Goal: Navigation & Orientation: Find specific page/section

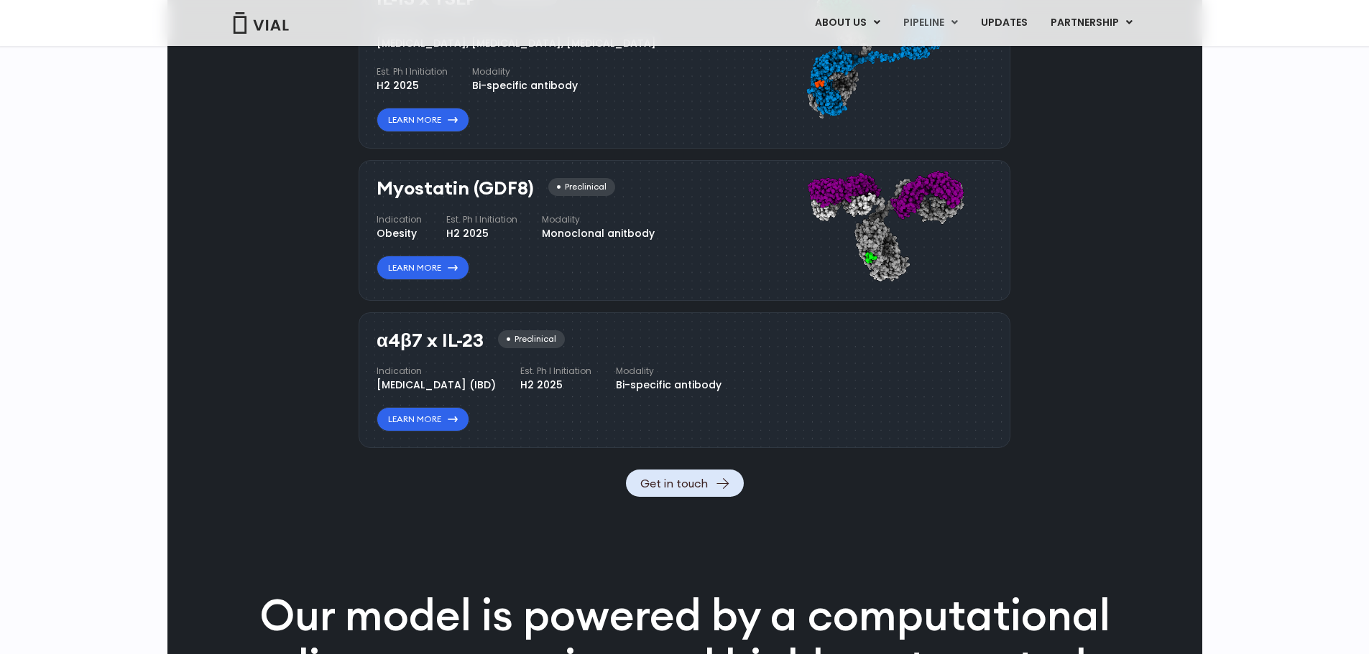
scroll to position [1438, 0]
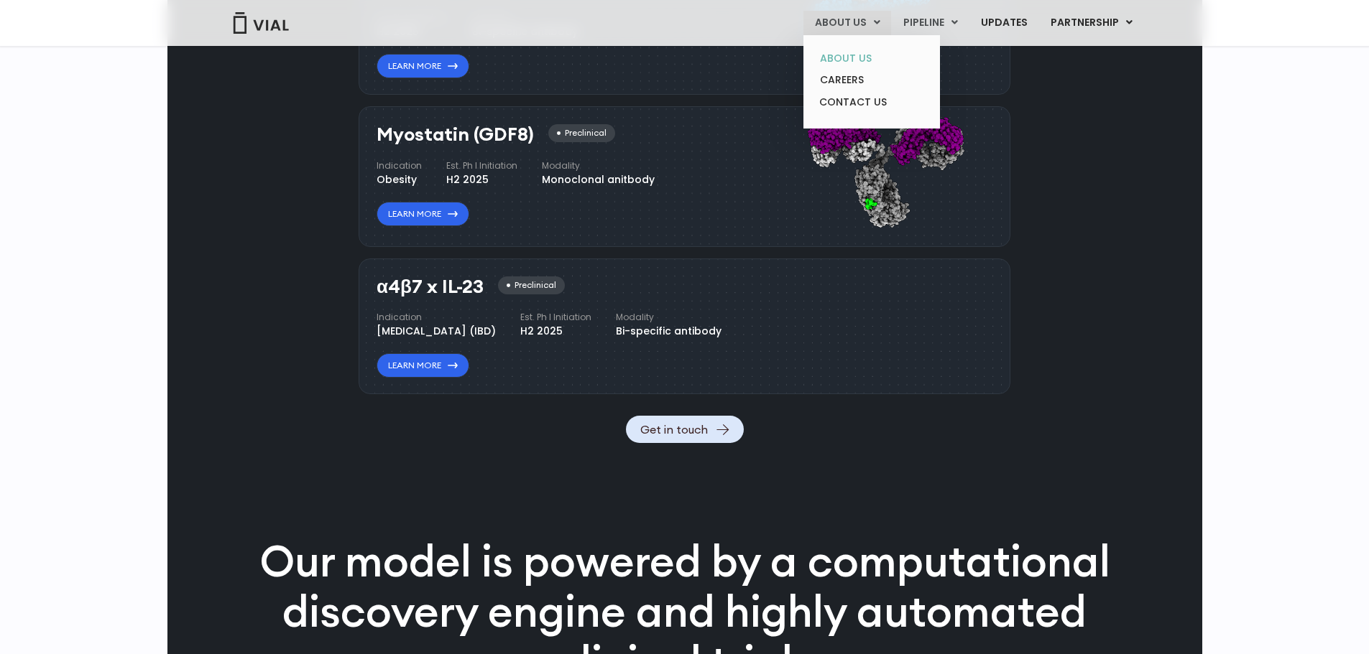
click at [841, 52] on link "ABOUT US" at bounding box center [871, 58] width 126 height 22
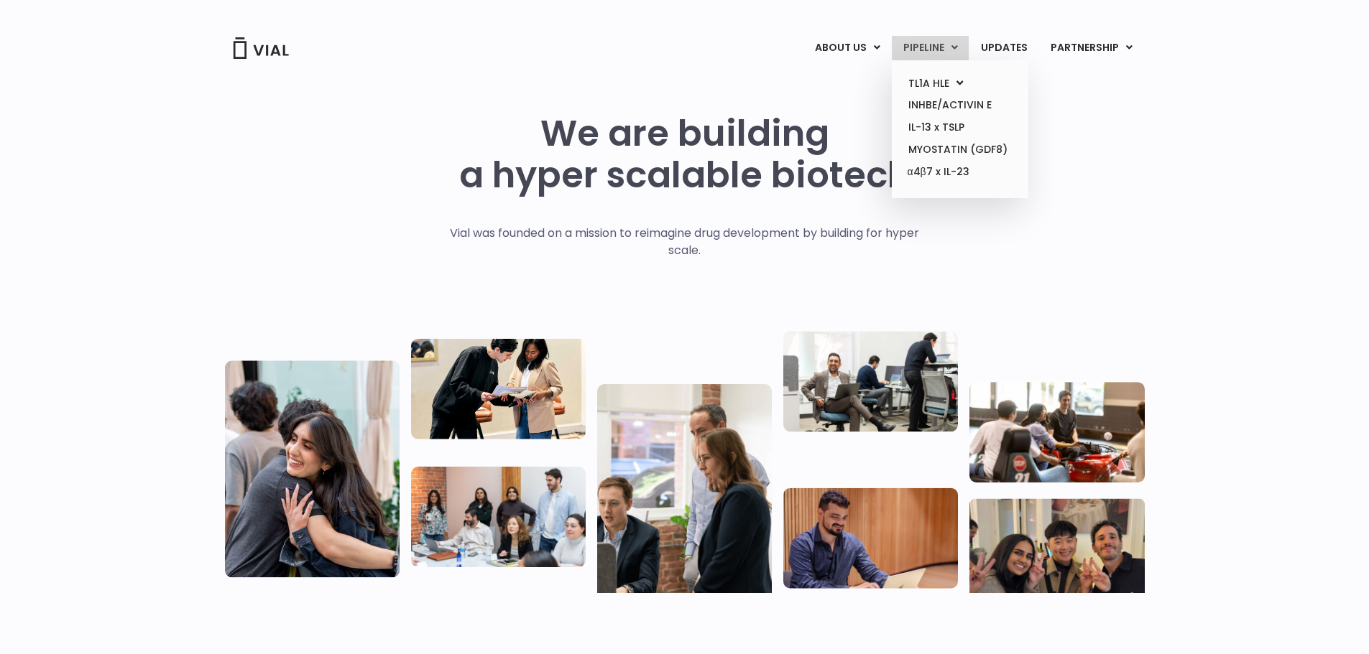
click at [936, 48] on link "PIPELINE" at bounding box center [930, 48] width 77 height 24
